Goal: Task Accomplishment & Management: Manage account settings

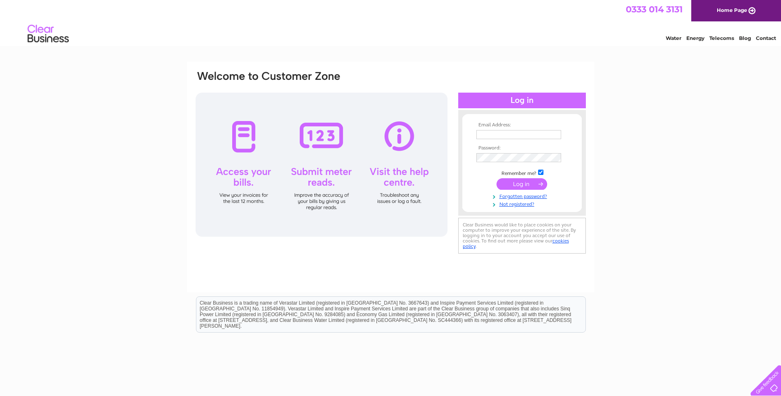
type input "[EMAIL_ADDRESS][DOMAIN_NAME]"
click at [524, 184] on input "submit" at bounding box center [521, 184] width 51 height 12
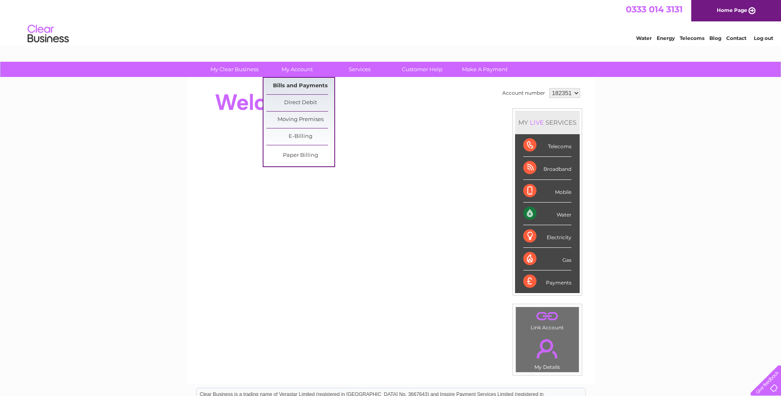
click at [296, 83] on link "Bills and Payments" at bounding box center [300, 86] width 68 height 16
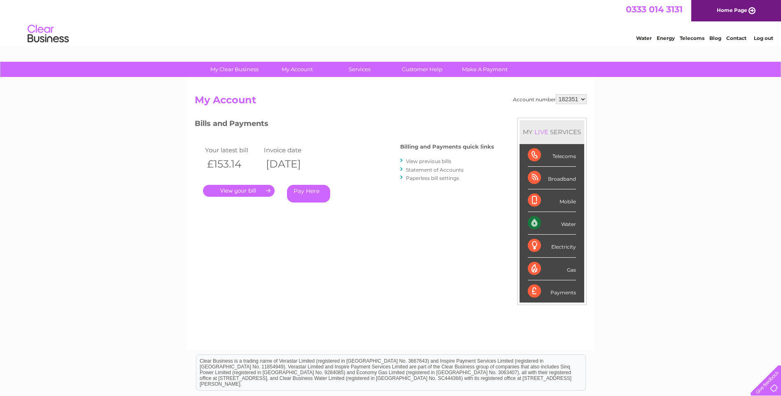
click at [243, 189] on link "." at bounding box center [239, 191] width 72 height 12
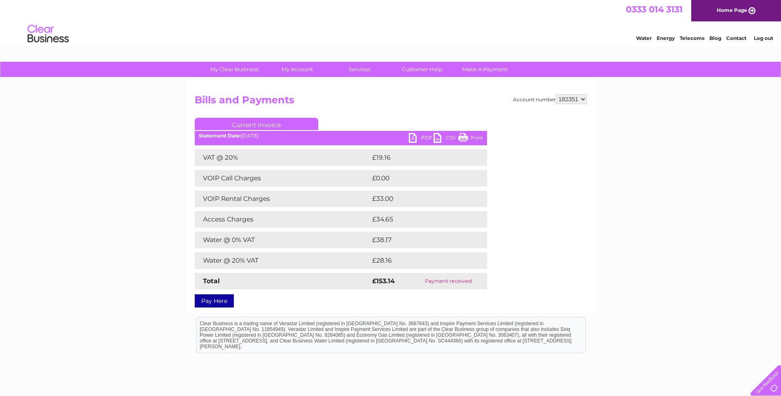
click at [418, 137] on link "PDF" at bounding box center [421, 139] width 25 height 12
